Goal: Navigation & Orientation: Find specific page/section

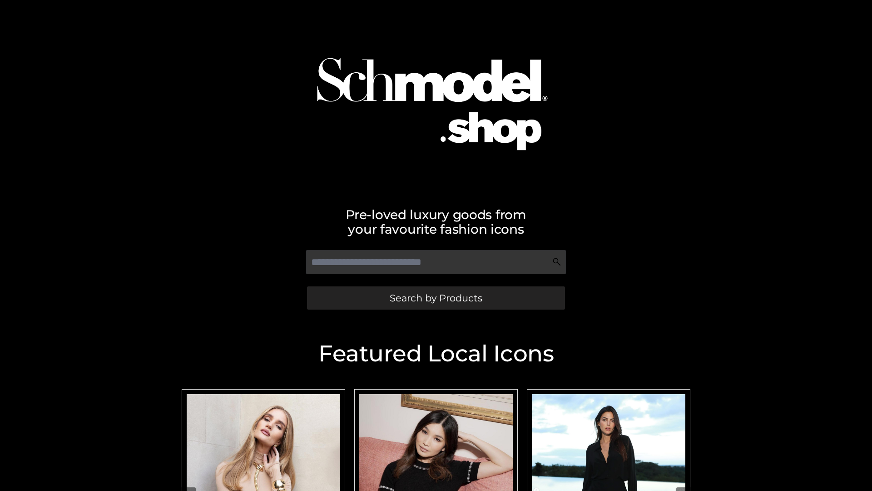
click at [436, 298] on span "Search by Products" at bounding box center [436, 298] width 93 height 10
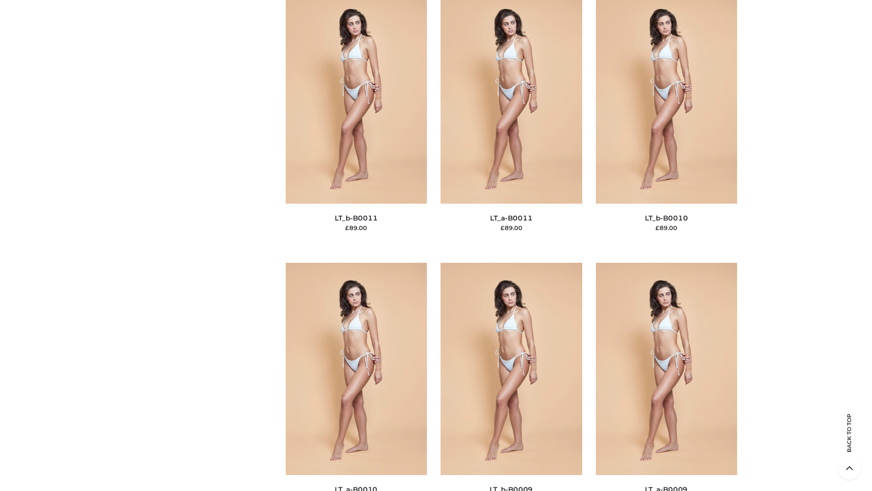
scroll to position [4080, 0]
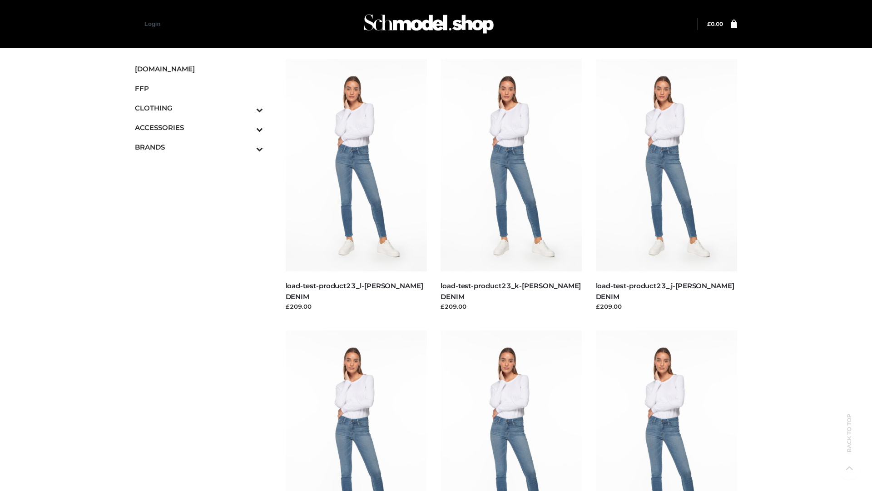
scroll to position [797, 0]
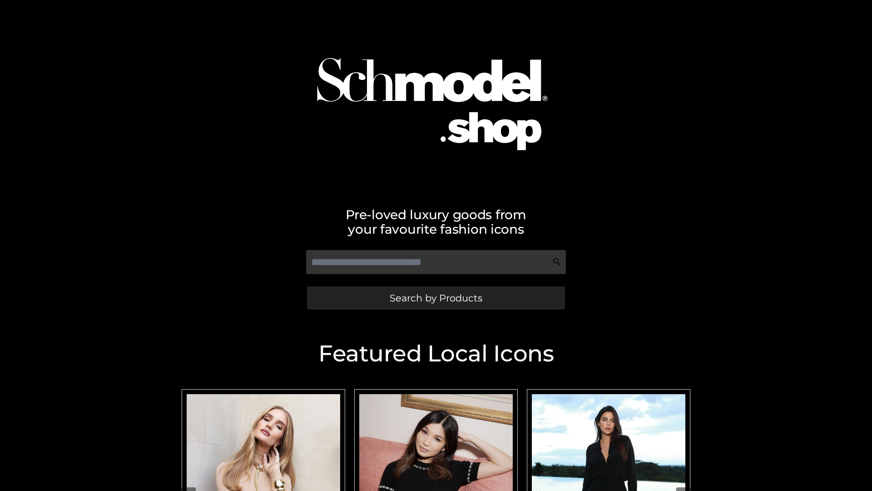
click at [436, 298] on span "Search by Products" at bounding box center [436, 298] width 93 height 10
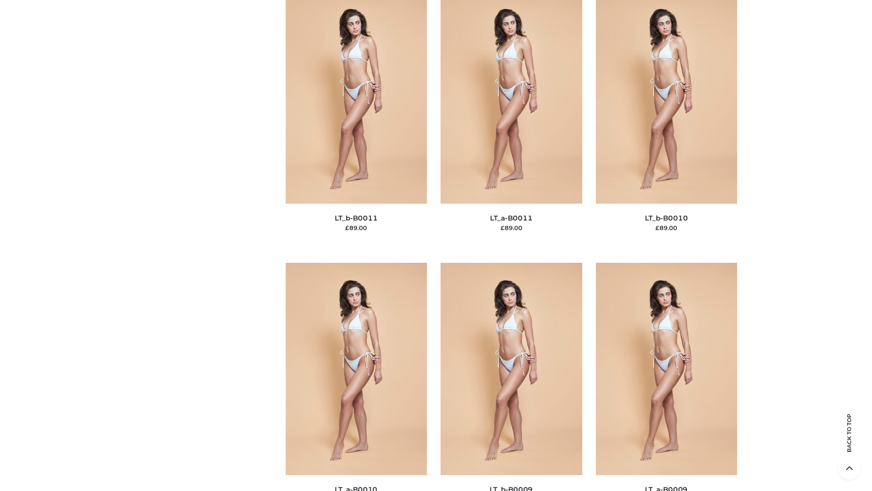
scroll to position [4080, 0]
